Goal: Information Seeking & Learning: Compare options

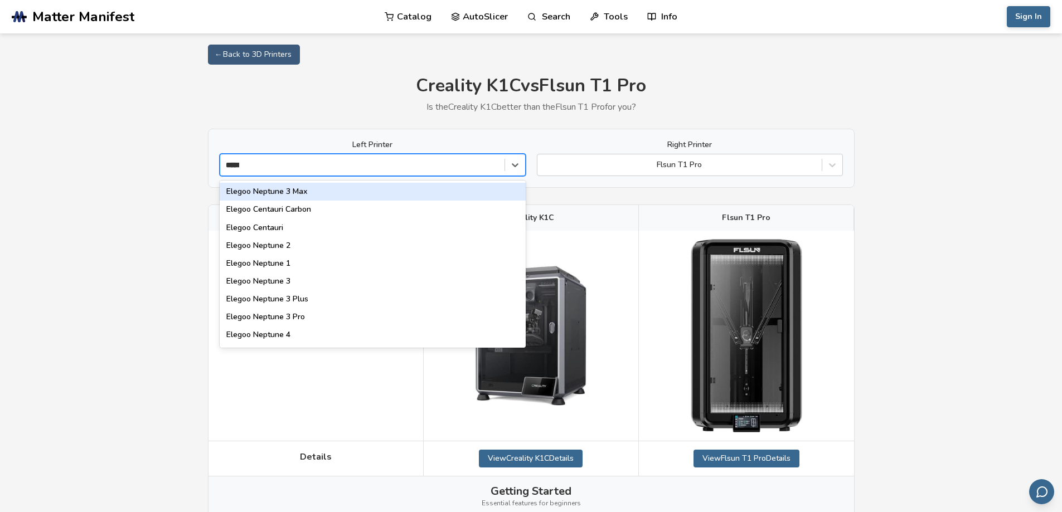
type input "******"
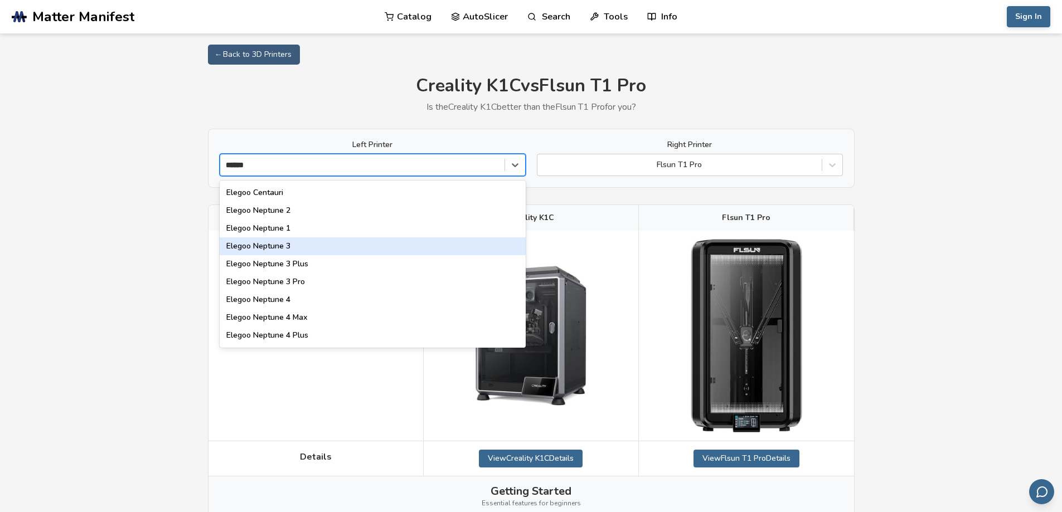
scroll to position [70, 0]
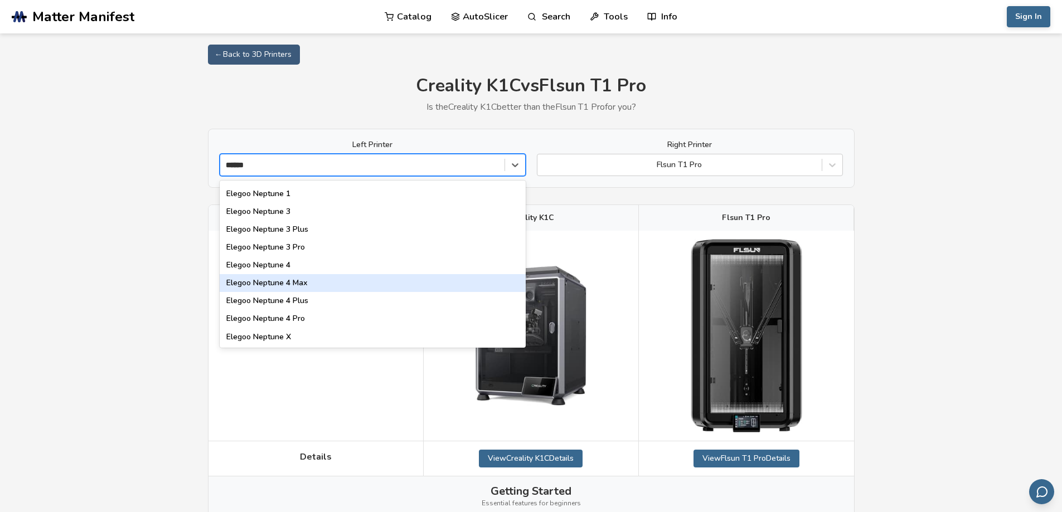
click at [317, 282] on div "Elegoo Neptune 4 Max" at bounding box center [373, 283] width 306 height 18
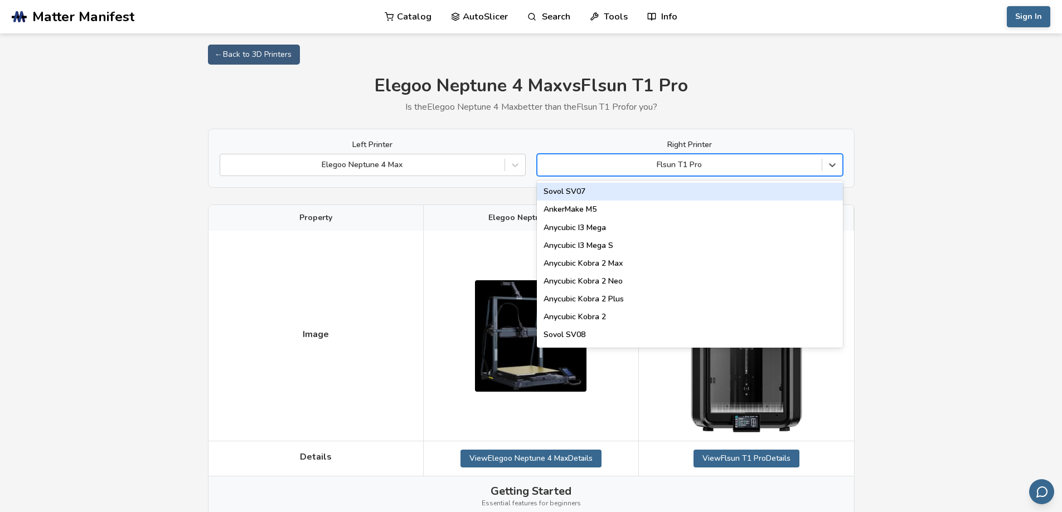
click at [752, 171] on div "Flsun T1 Pro" at bounding box center [680, 165] width 284 height 16
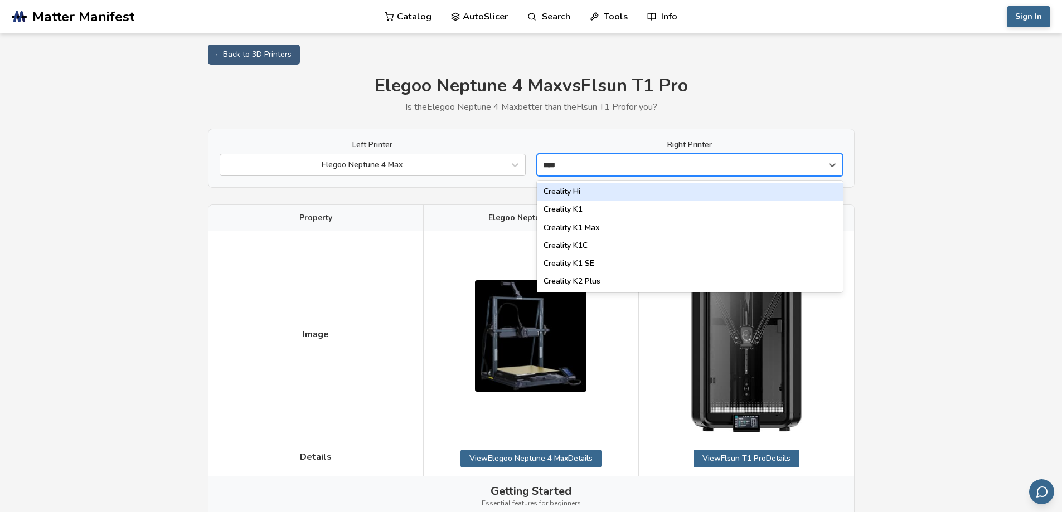
type input "*****"
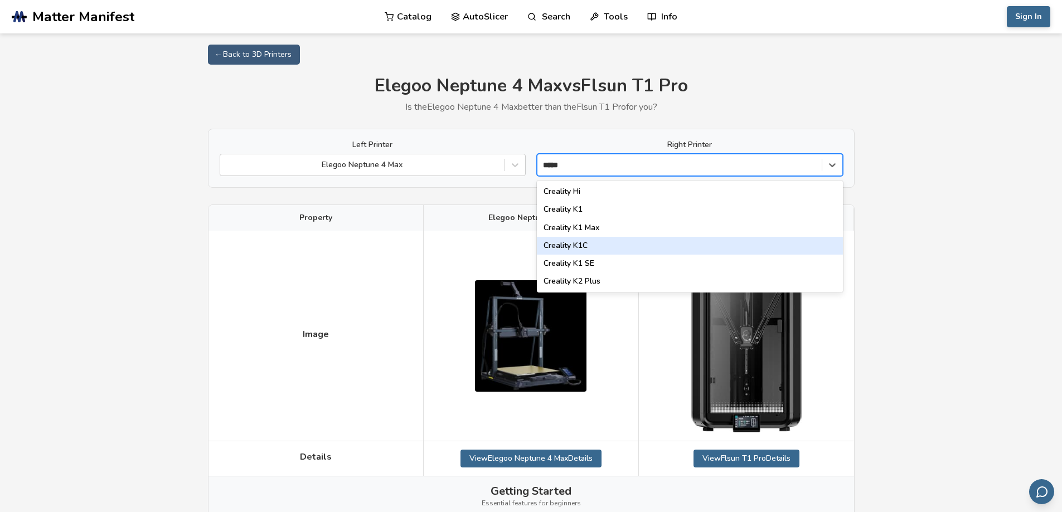
click at [615, 251] on div "Creality K1C" at bounding box center [690, 246] width 306 height 18
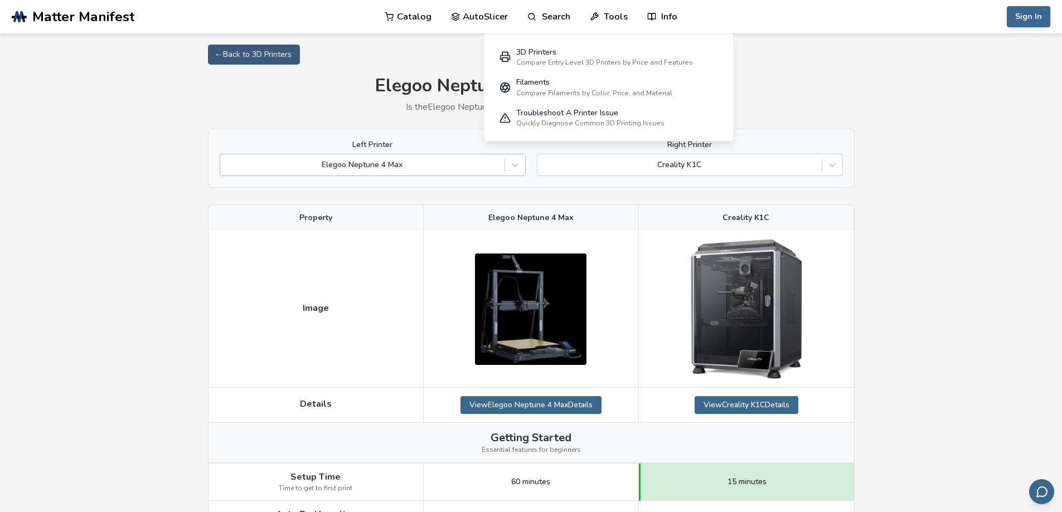
click at [454, 174] on div "Elegoo Neptune 4 Max" at bounding box center [373, 165] width 306 height 22
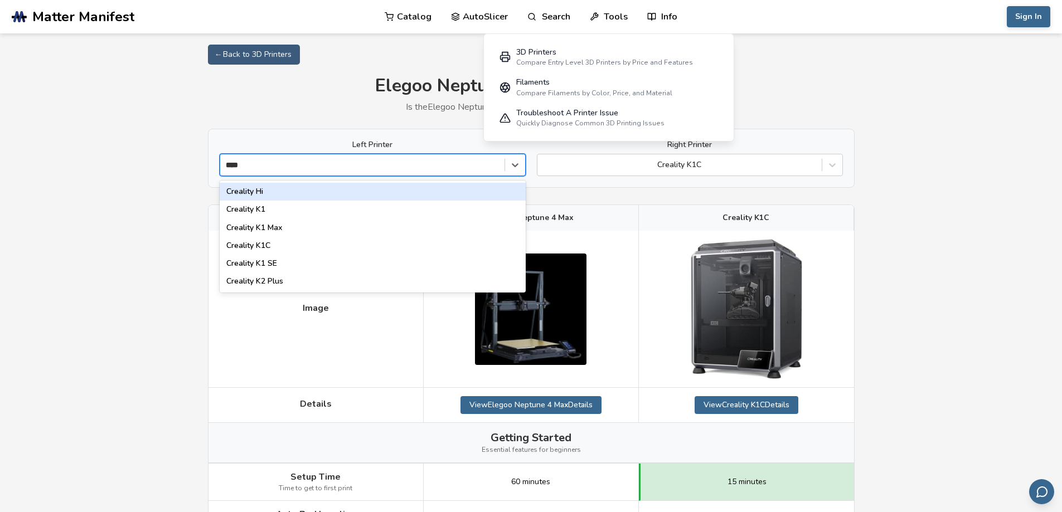
type input "*****"
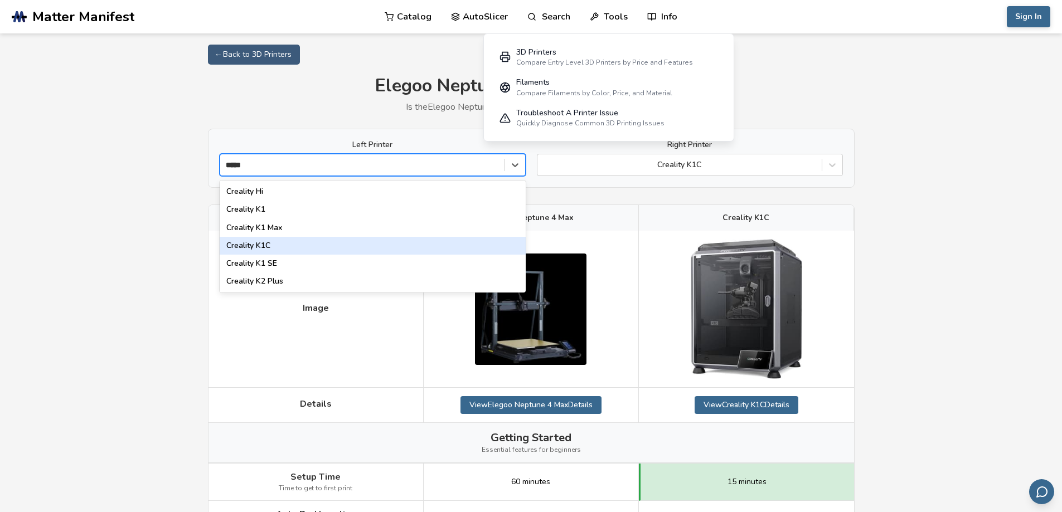
click at [289, 250] on div "Creality K1C" at bounding box center [373, 246] width 306 height 18
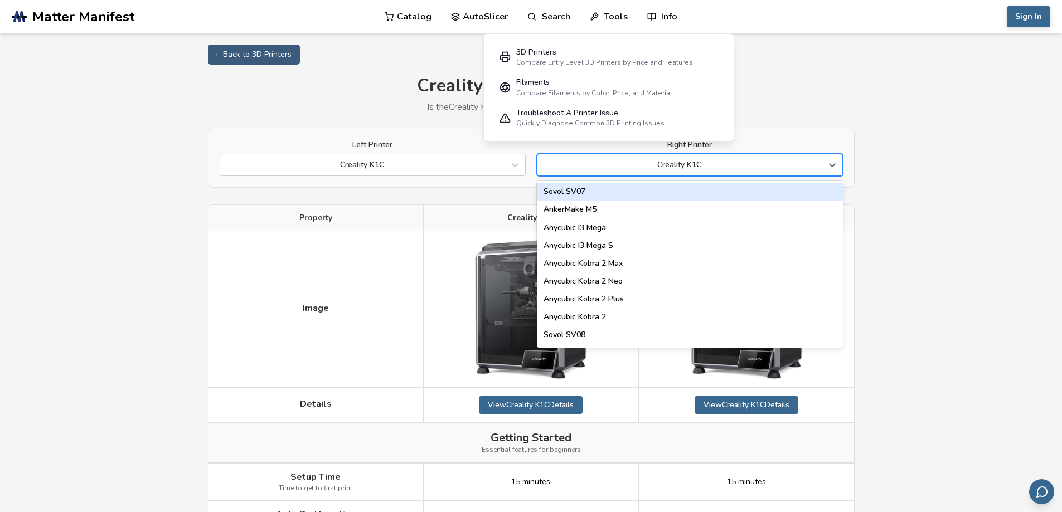
click at [577, 167] on div at bounding box center [679, 164] width 273 height 11
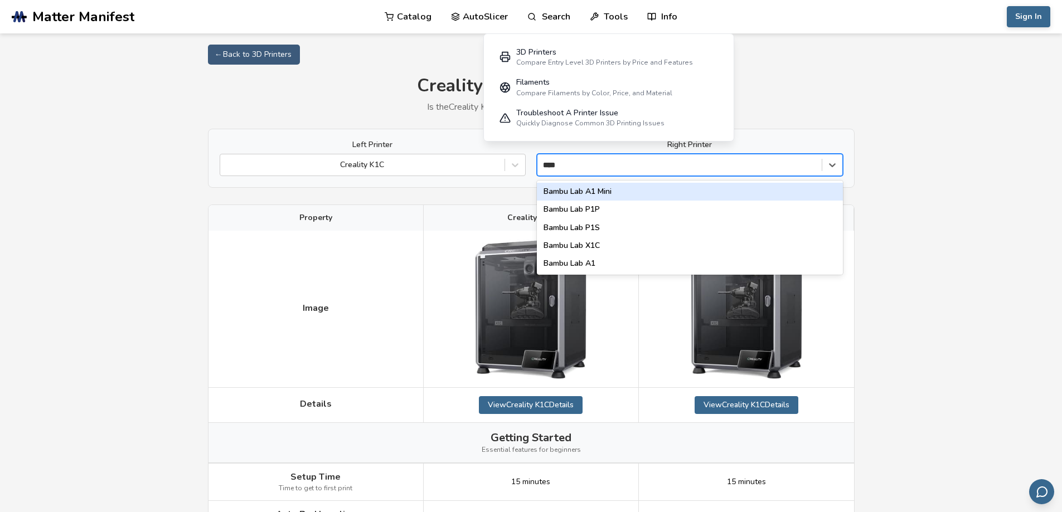
type input "*****"
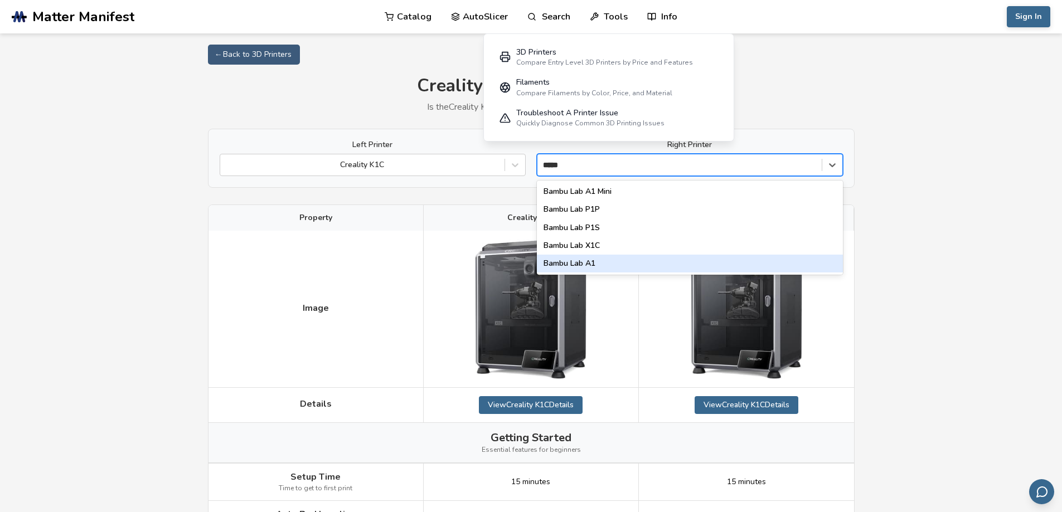
click at [621, 269] on div "Bambu Lab A1" at bounding box center [690, 264] width 306 height 18
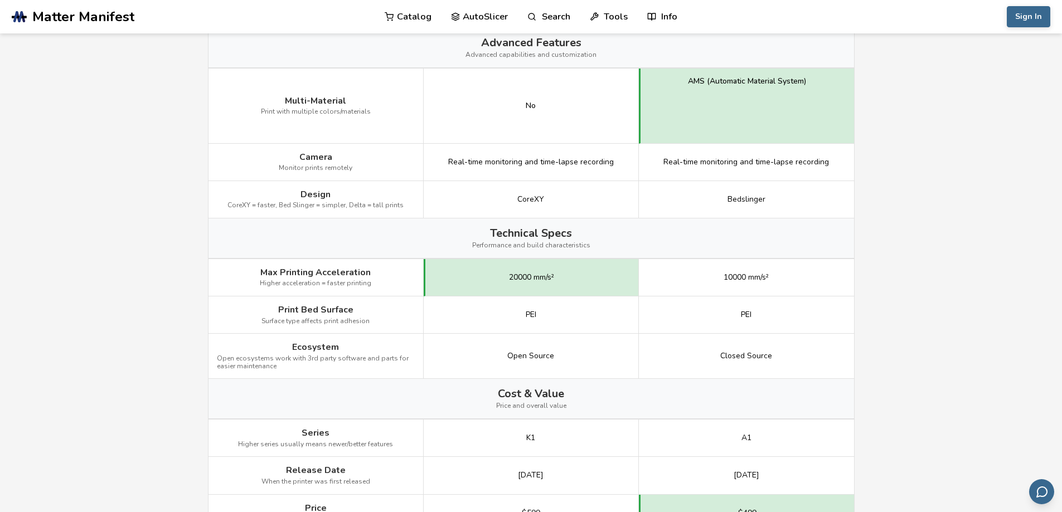
scroll to position [1227, 0]
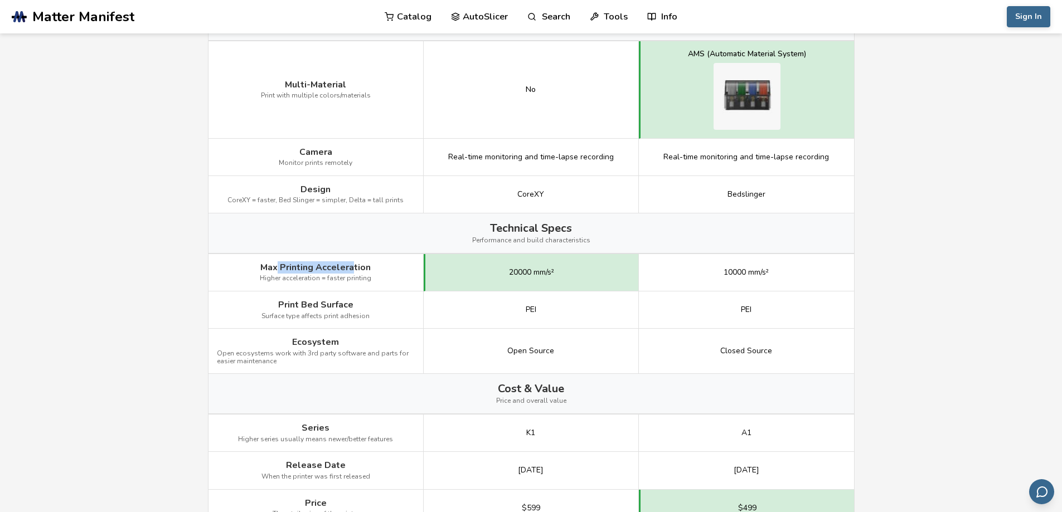
drag, startPoint x: 278, startPoint y: 270, endPoint x: 353, endPoint y: 268, distance: 74.8
click at [353, 268] on span "Max Printing Acceleration" at bounding box center [315, 268] width 110 height 10
drag, startPoint x: 530, startPoint y: 311, endPoint x: 637, endPoint y: 308, distance: 107.7
click at [637, 308] on div "PEI" at bounding box center [531, 310] width 215 height 37
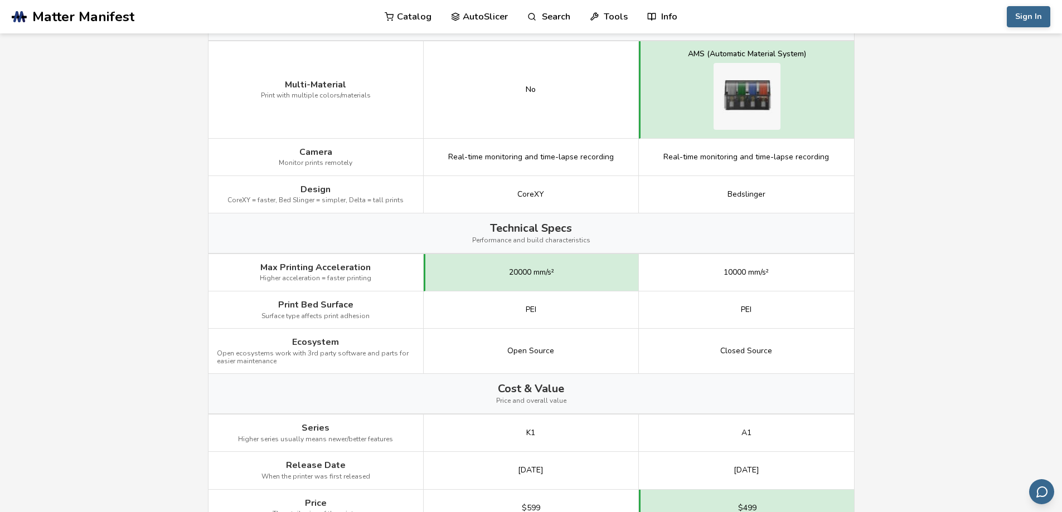
click at [767, 321] on div "PEI" at bounding box center [746, 310] width 215 height 37
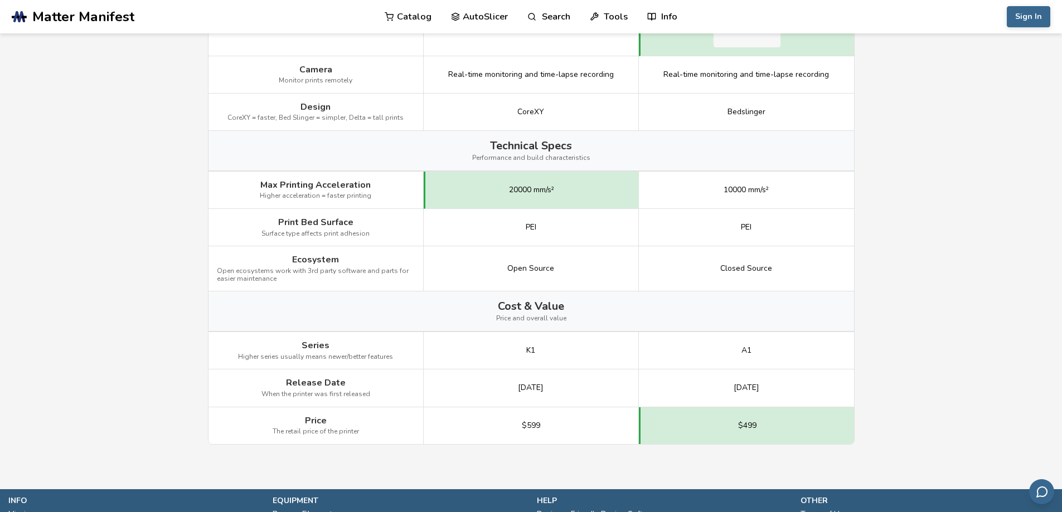
scroll to position [1394, 0]
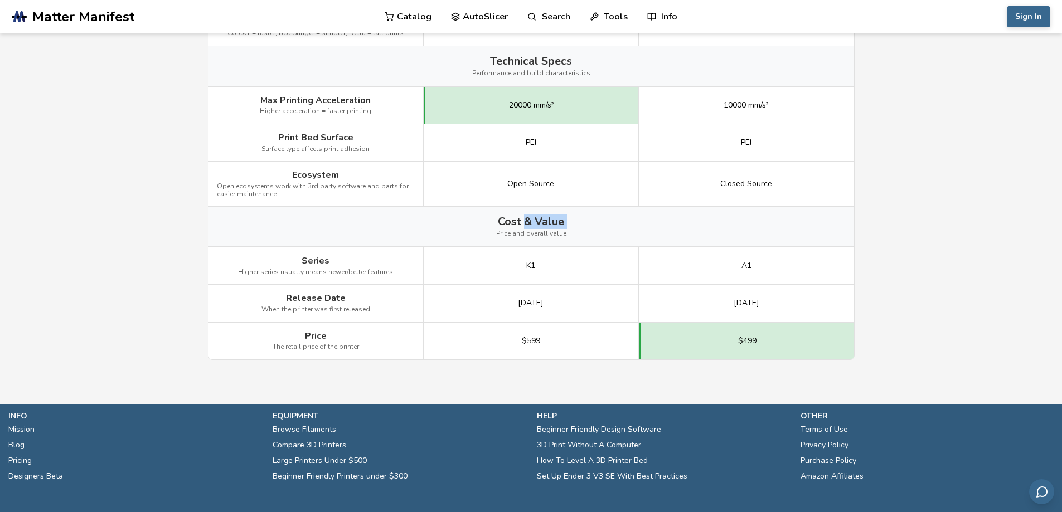
drag, startPoint x: 487, startPoint y: 228, endPoint x: 591, endPoint y: 225, distance: 104.3
click at [584, 225] on div "Cost & Value Price and overall value" at bounding box center [532, 227] width 646 height 40
click at [591, 229] on div "Cost & Value Price and overall value" at bounding box center [532, 227] width 646 height 40
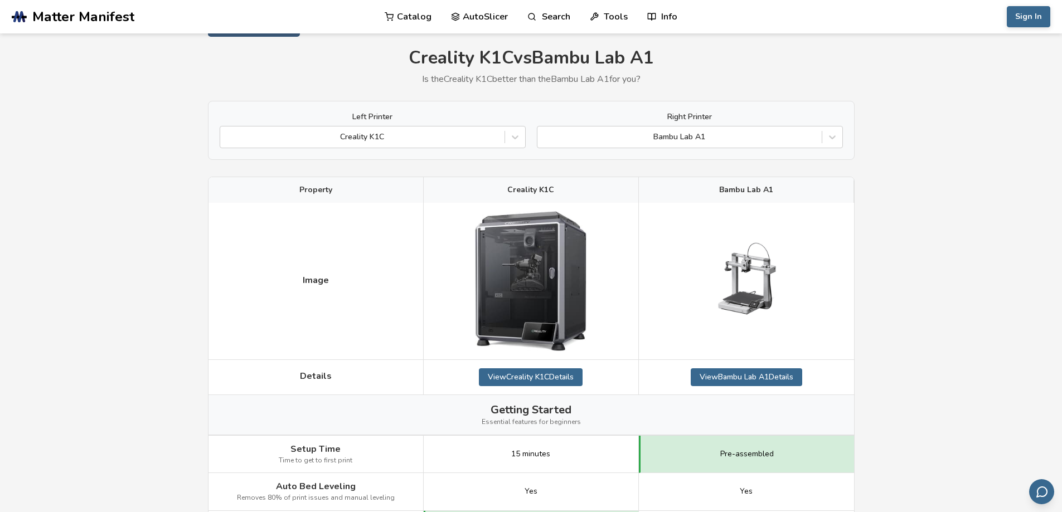
scroll to position [0, 0]
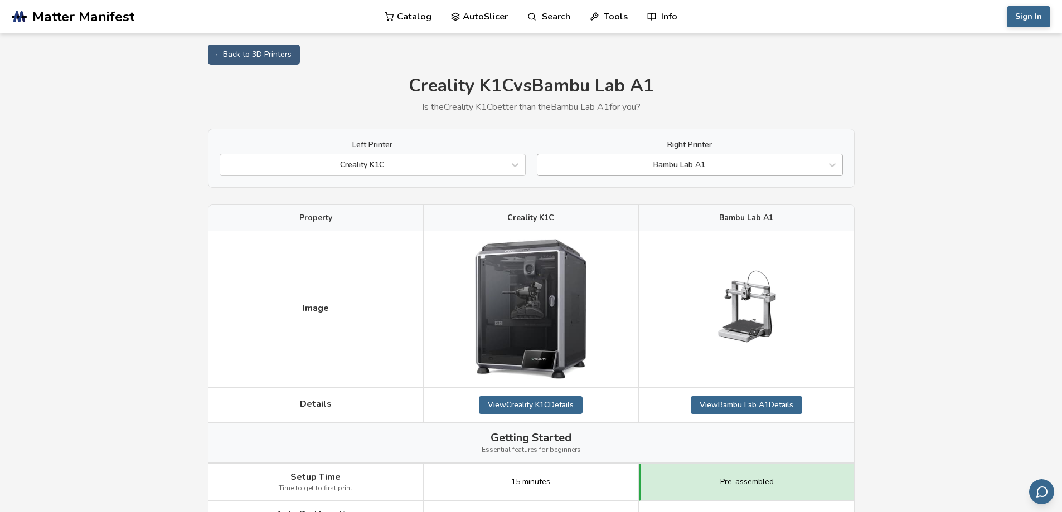
click at [676, 176] on div "Bambu Lab A1" at bounding box center [690, 165] width 306 height 22
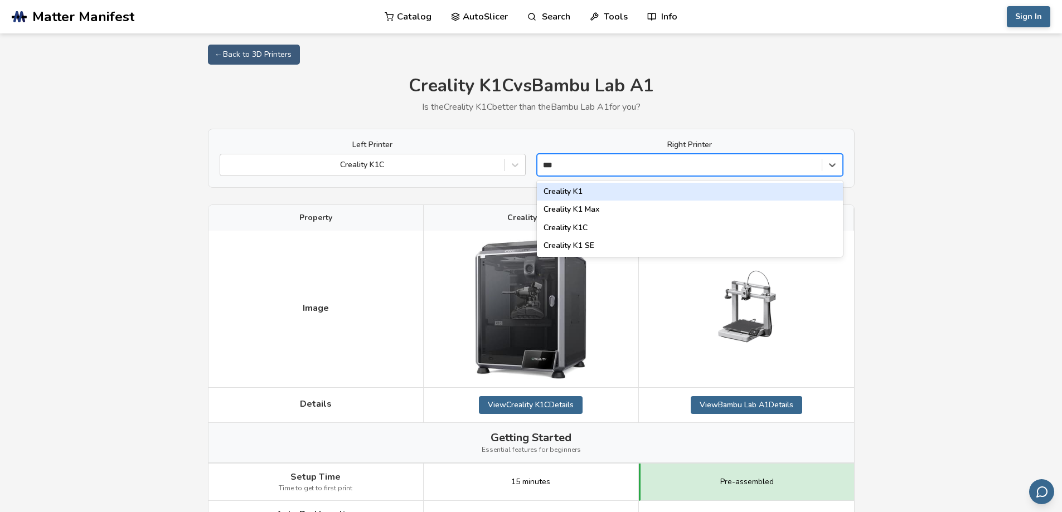
type input "****"
click at [589, 193] on div "Creality K1 Max" at bounding box center [690, 192] width 306 height 18
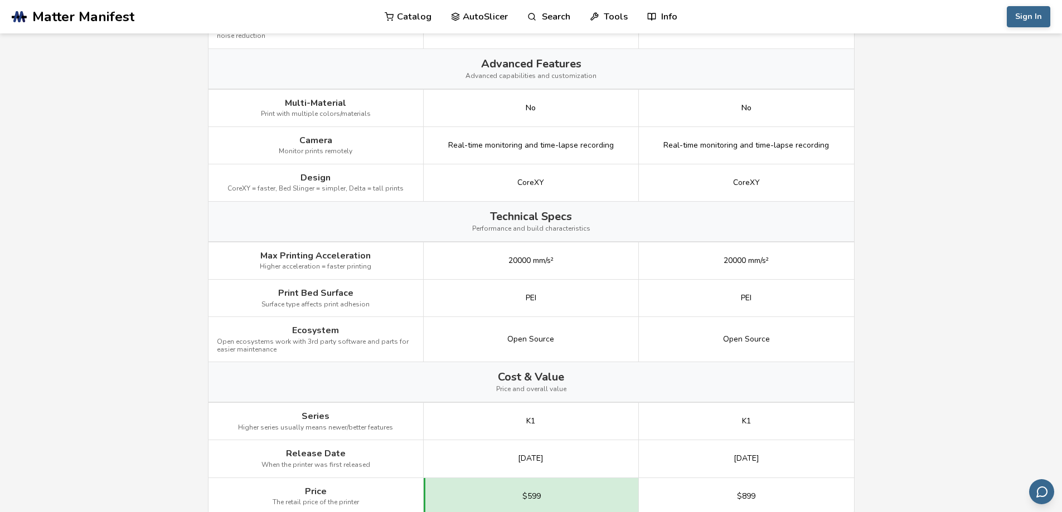
scroll to position [1227, 0]
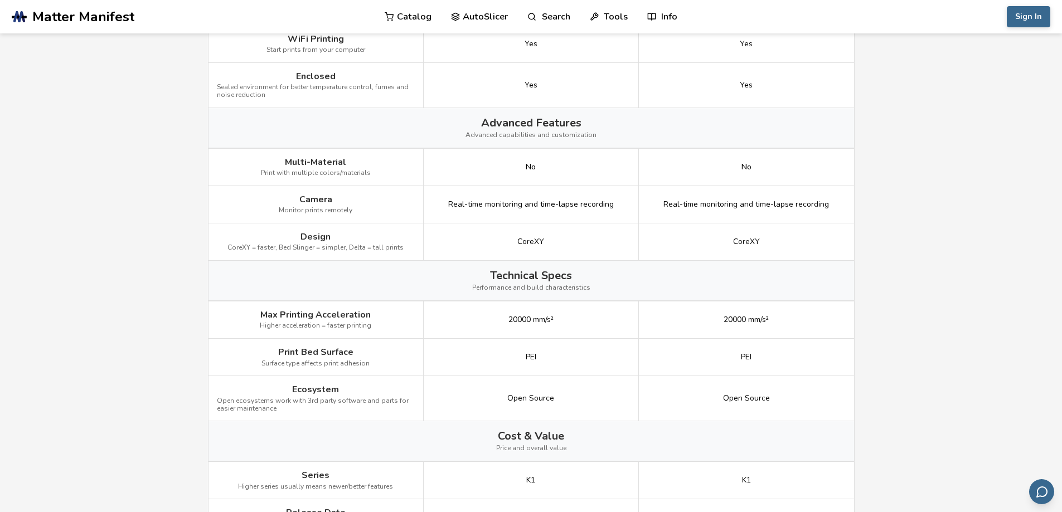
scroll to position [1311, 0]
